Goal: Find specific page/section: Find specific page/section

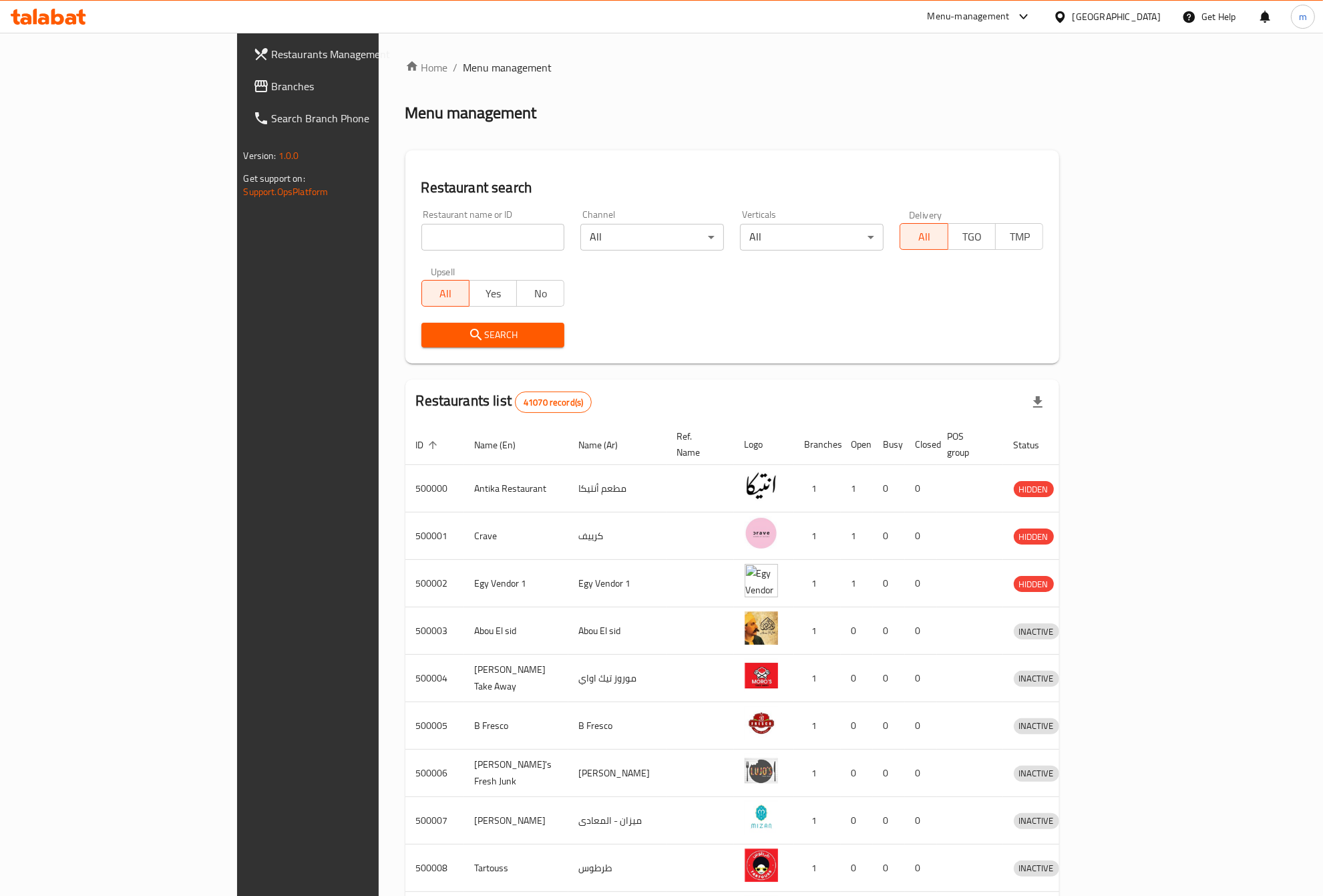
click at [1087, 34] on div "Home / Menu management Menu management Restaurant search Restaurant name or ID …" at bounding box center [732, 522] width 708 height 979
click at [1067, 11] on icon at bounding box center [1060, 17] width 14 height 14
click at [996, 192] on div "Jordan" at bounding box center [1060, 195] width 201 height 31
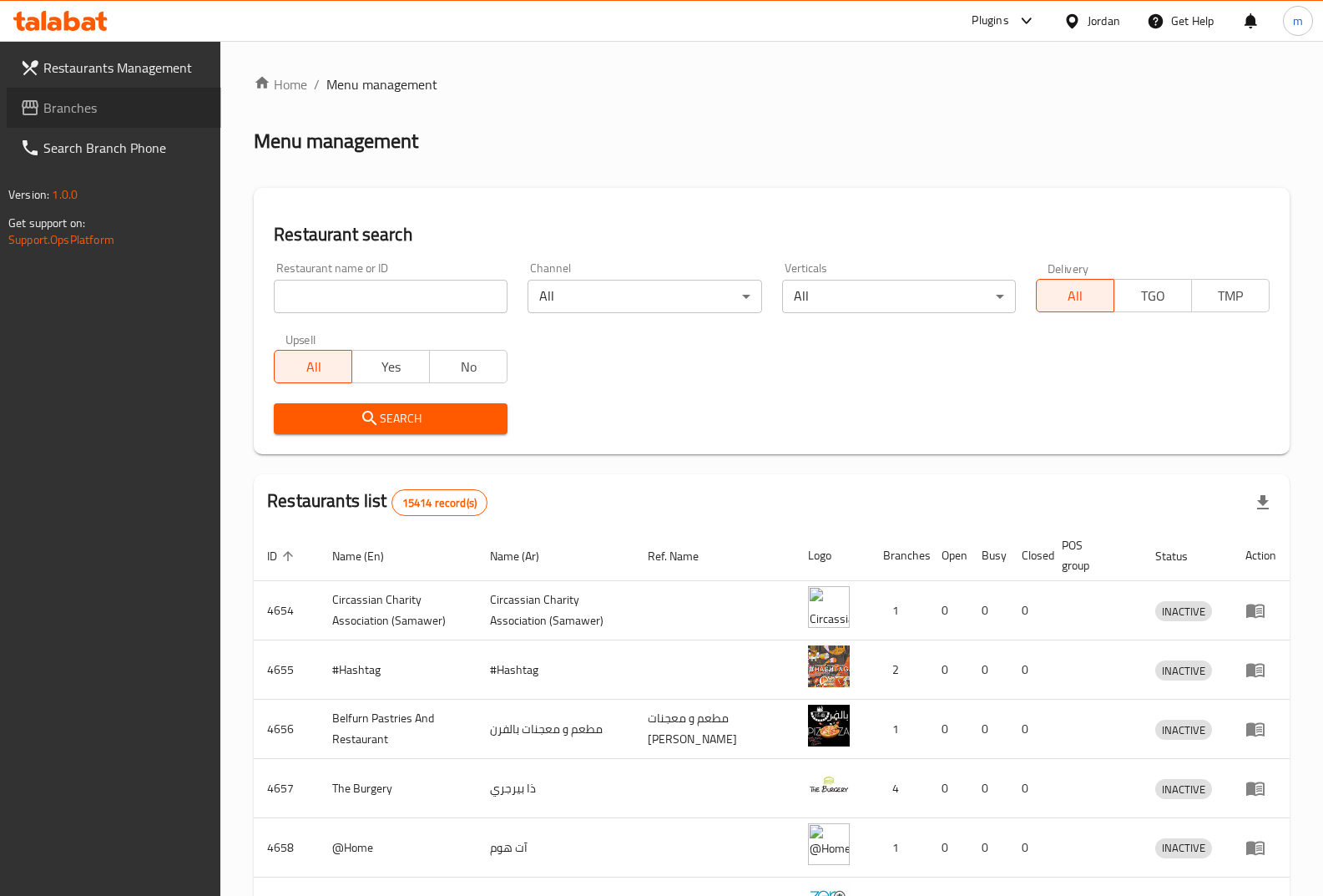
click at [66, 103] on span "Branches" at bounding box center [125, 108] width 164 height 20
